Goal: Information Seeking & Learning: Check status

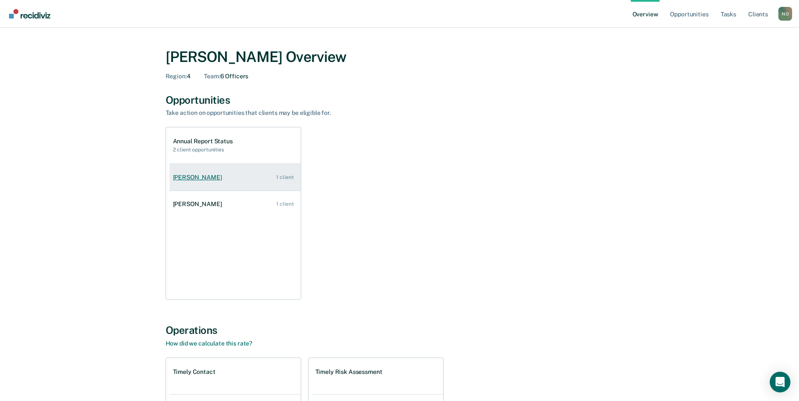
click at [199, 176] on div "Leslie Spann" at bounding box center [199, 177] width 53 height 7
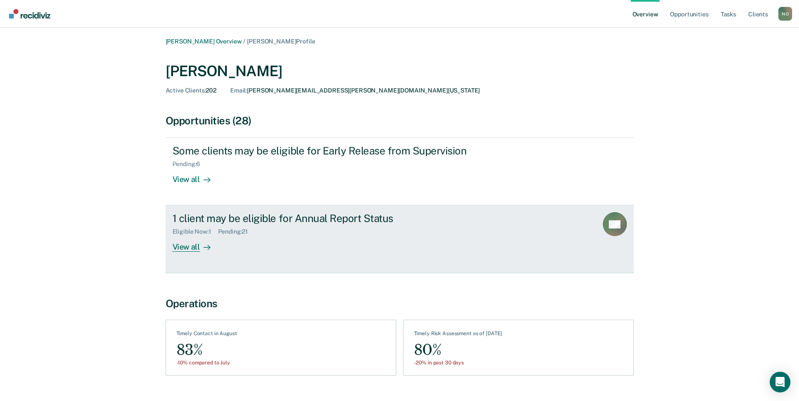
click at [176, 243] on div "View all" at bounding box center [197, 243] width 48 height 17
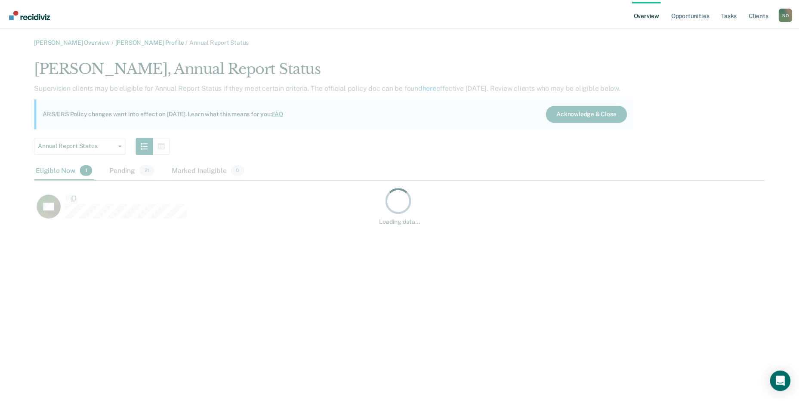
scroll to position [163, 730]
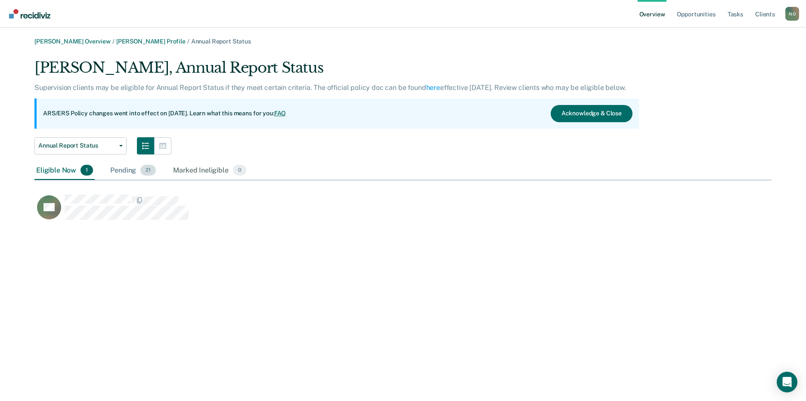
click at [127, 175] on div "Pending 21" at bounding box center [132, 170] width 49 height 19
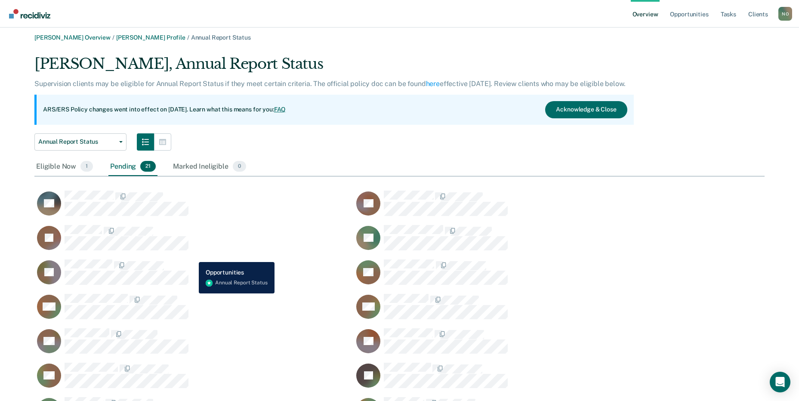
scroll to position [0, 0]
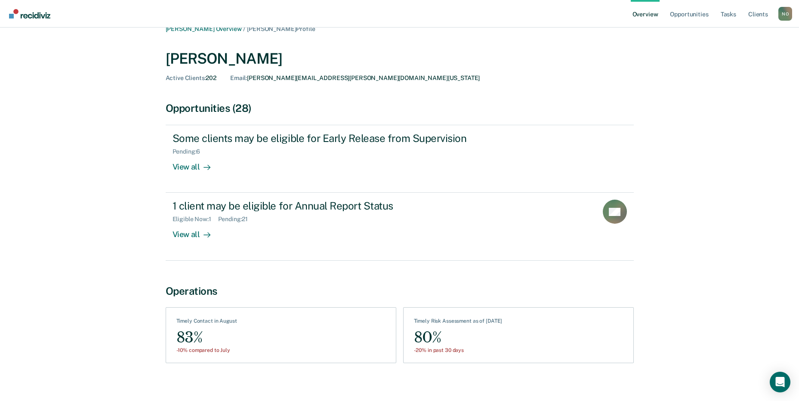
scroll to position [19, 0]
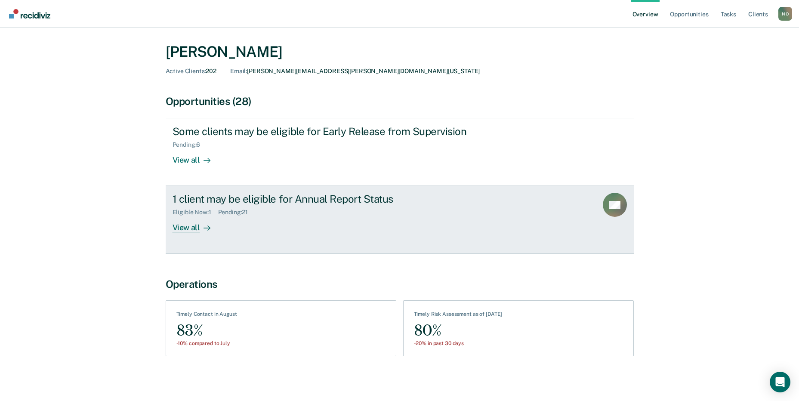
click at [190, 224] on div "View all" at bounding box center [197, 224] width 48 height 17
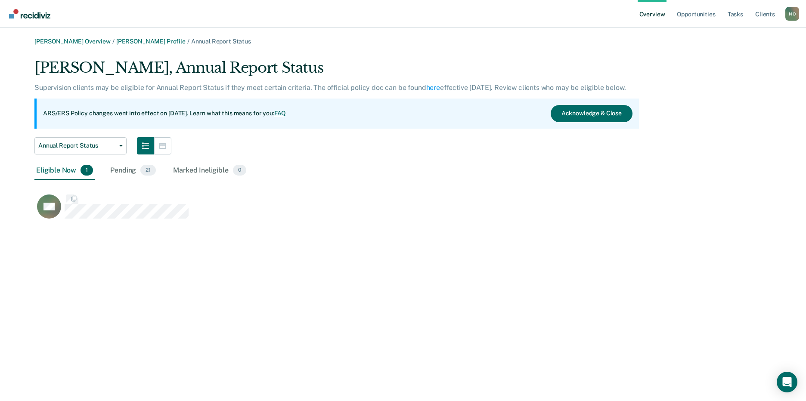
scroll to position [163, 730]
click at [569, 107] on button "Acknowledge & Close" at bounding box center [591, 113] width 82 height 17
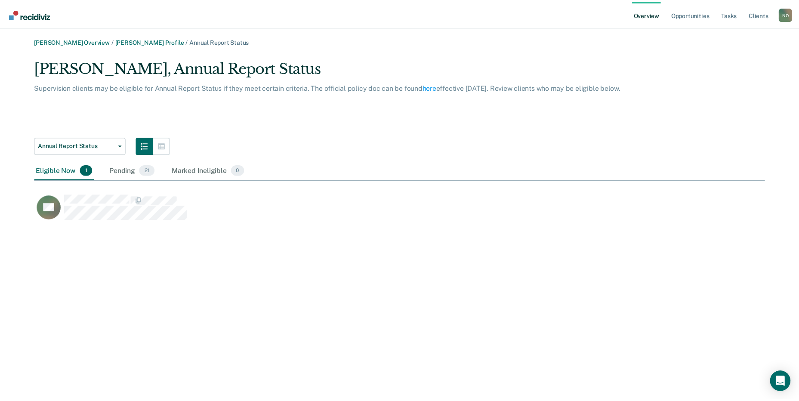
scroll to position [124, 730]
